Goal: Find specific page/section: Find specific page/section

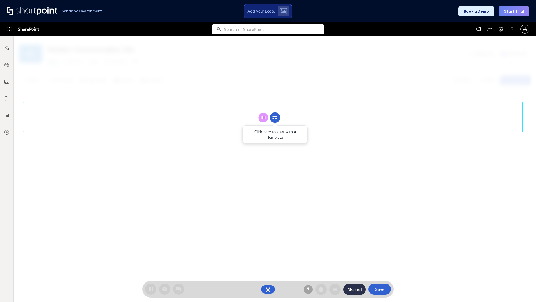
click at [275, 117] on circle at bounding box center [275, 117] width 11 height 11
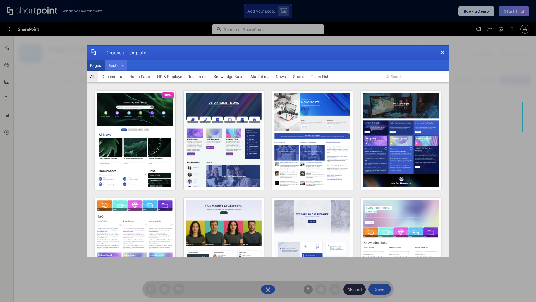
click at [116, 65] on button "Sections" at bounding box center [116, 65] width 23 height 11
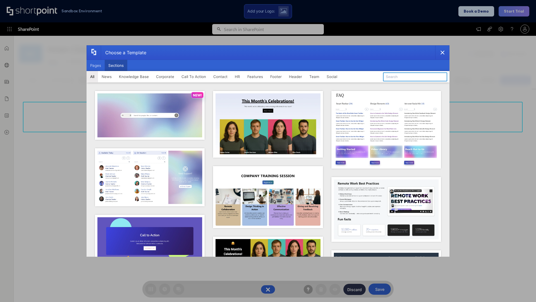
type input "Footer 2"
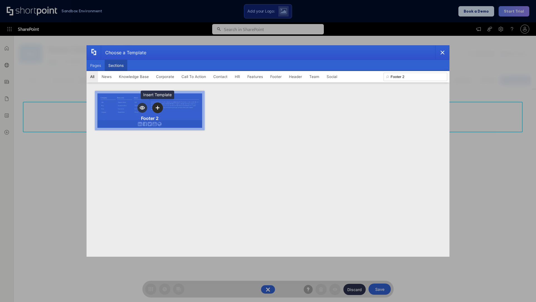
click at [157, 107] on icon "template selector" at bounding box center [158, 108] width 4 height 4
